Goal: Navigation & Orientation: Find specific page/section

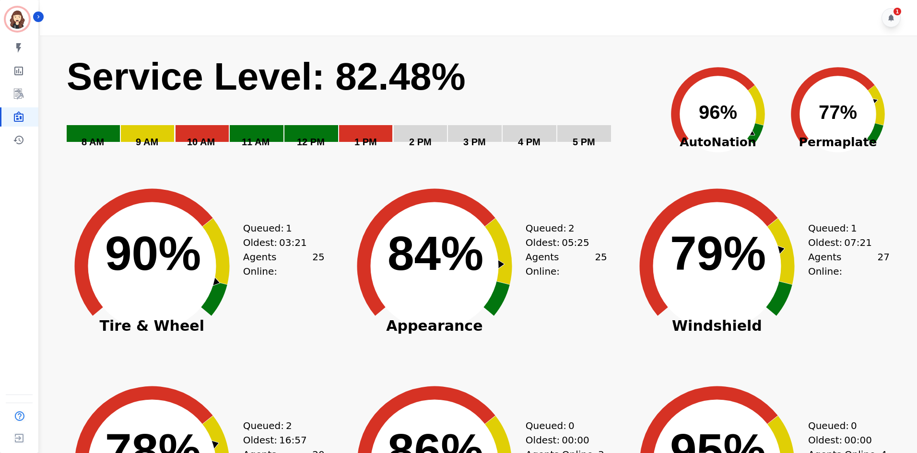
click at [916, 12] on div "1" at bounding box center [480, 17] width 880 height 35
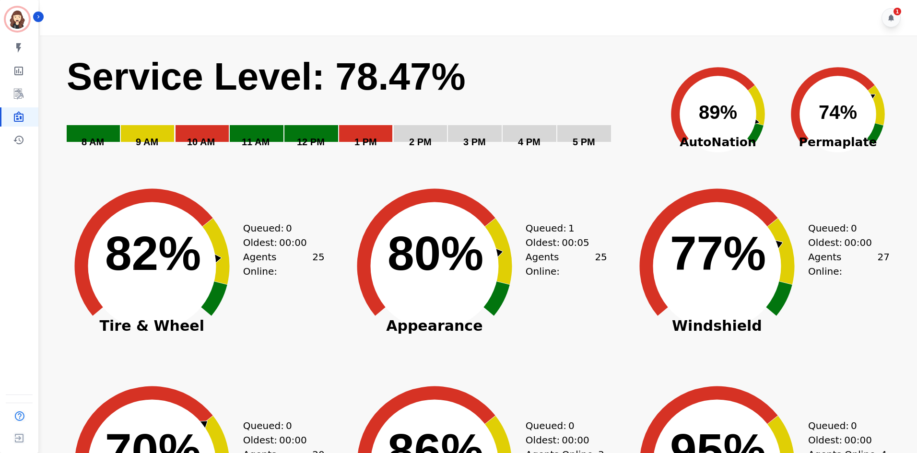
scroll to position [128, 0]
